Goal: Navigation & Orientation: Find specific page/section

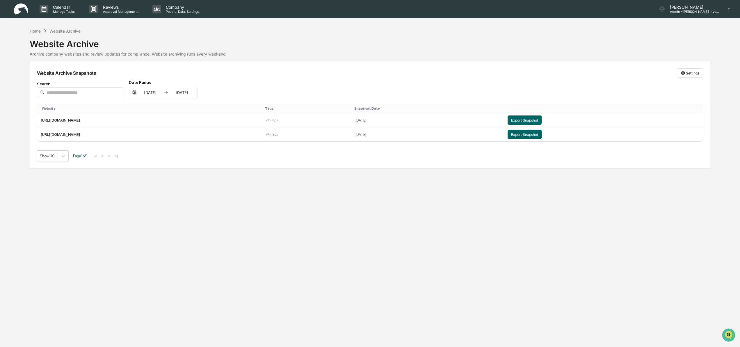
click at [35, 33] on div "Home" at bounding box center [35, 31] width 11 height 5
